Goal: Find specific fact

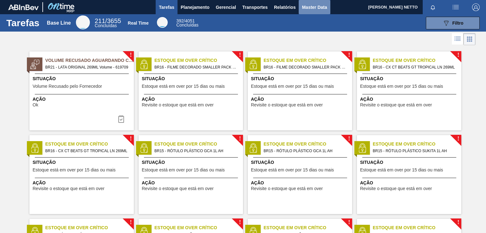
click at [310, 8] on span "Master Data" at bounding box center [314, 7] width 25 height 8
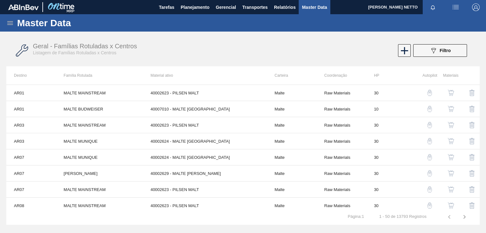
click at [9, 23] on icon at bounding box center [10, 23] width 6 height 4
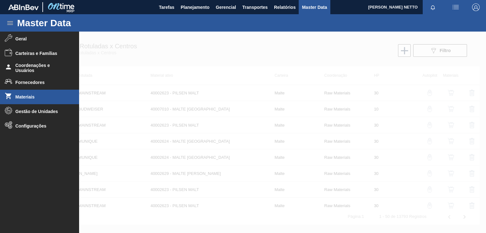
click at [26, 97] on span "Materiais" at bounding box center [42, 97] width 52 height 5
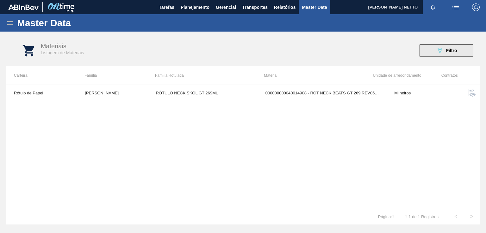
click at [448, 48] on span "Filtro" at bounding box center [451, 50] width 11 height 5
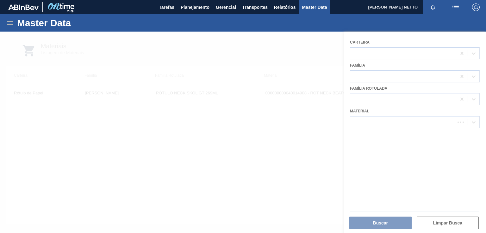
click at [401, 123] on div at bounding box center [243, 133] width 486 height 202
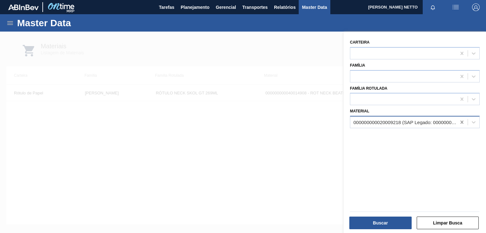
click at [459, 122] on icon at bounding box center [462, 122] width 6 height 6
click at [413, 121] on div at bounding box center [403, 122] width 106 height 9
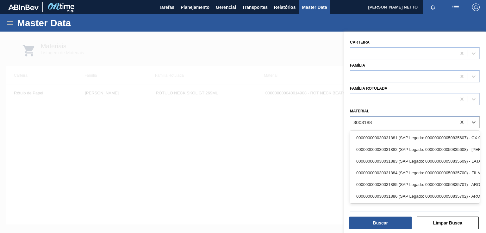
type input "30031881"
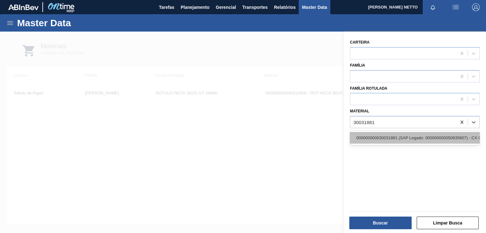
click at [421, 138] on div "000000000030031881 (SAP Legado: 000000000050835607) - CX CARTAO RED MIX 269ML L…" at bounding box center [415, 138] width 130 height 12
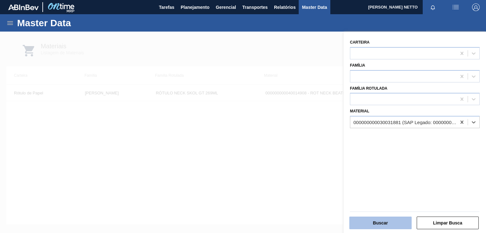
click at [387, 221] on button "Buscar" at bounding box center [380, 223] width 62 height 13
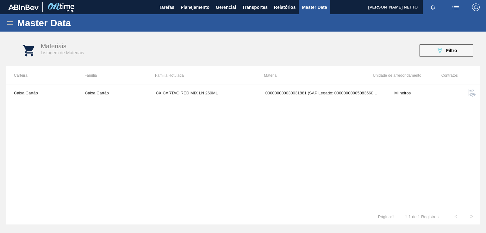
click at [471, 93] on img "button" at bounding box center [472, 93] width 8 height 8
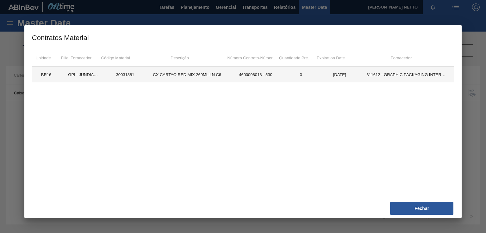
click at [124, 75] on td "30031881" at bounding box center [125, 75] width 39 height 16
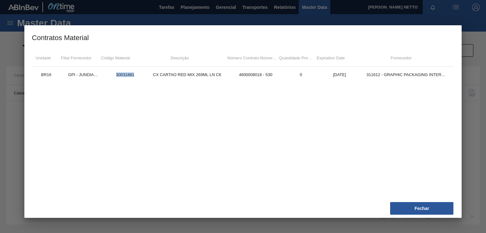
copy td "30031881"
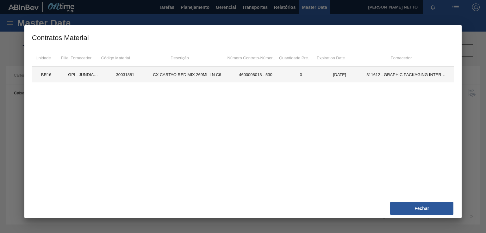
click at [200, 76] on td "CX CARTAO RED MIX 269ML LN C6" at bounding box center [186, 75] width 85 height 16
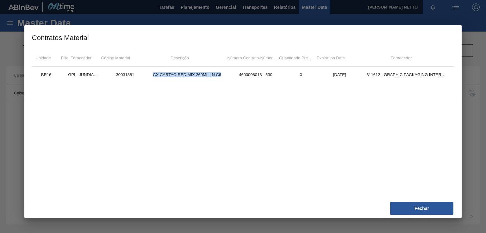
copy td "CX CARTAO RED MIX 269ML LN C6"
